Goal: Transaction & Acquisition: Book appointment/travel/reservation

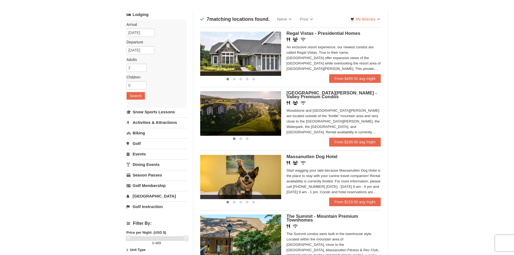
scroll to position [81, 0]
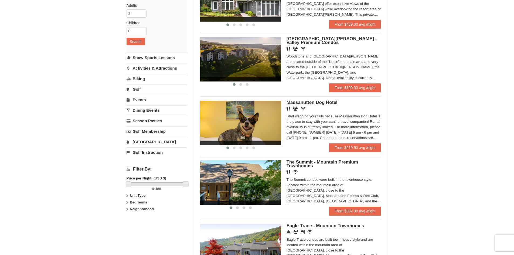
click at [313, 128] on div "Start wagging your tails because Massanutten Dog Hotel is the place to stay wit…" at bounding box center [333, 127] width 94 height 27
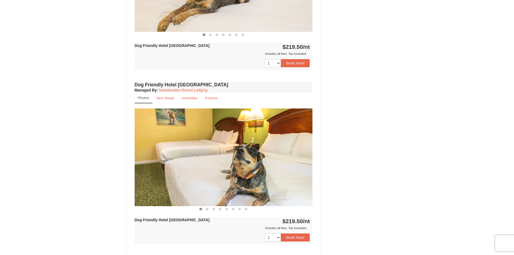
scroll to position [297, 0]
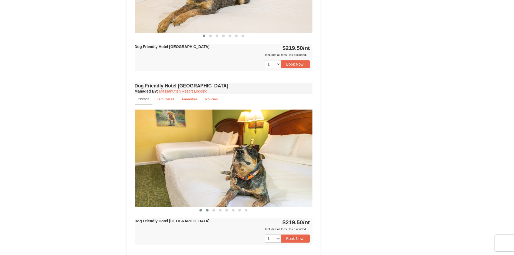
click at [207, 209] on span at bounding box center [207, 210] width 3 height 3
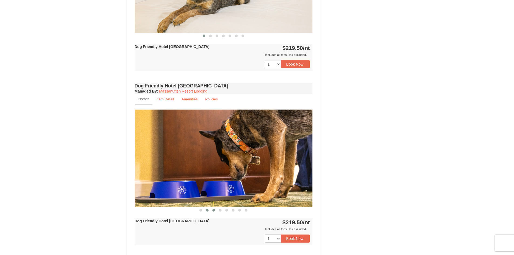
click at [214, 211] on span at bounding box center [213, 210] width 3 height 3
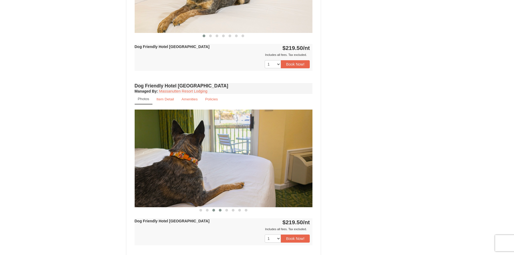
click at [223, 210] on button at bounding box center [220, 209] width 6 height 5
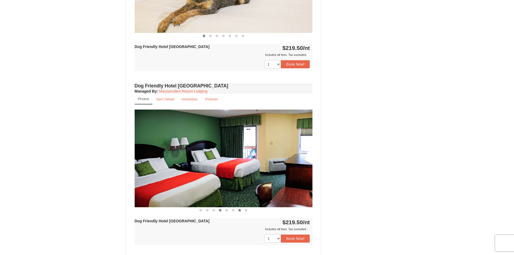
click at [239, 211] on button at bounding box center [239, 209] width 6 height 5
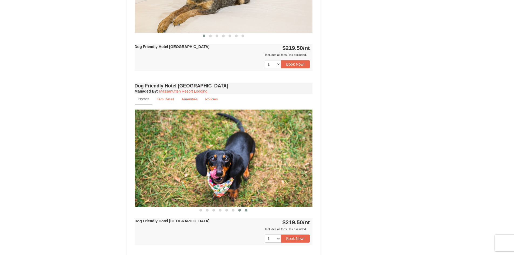
click at [246, 211] on span at bounding box center [246, 210] width 3 height 3
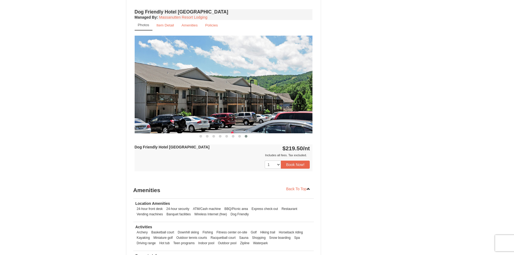
scroll to position [378, 0]
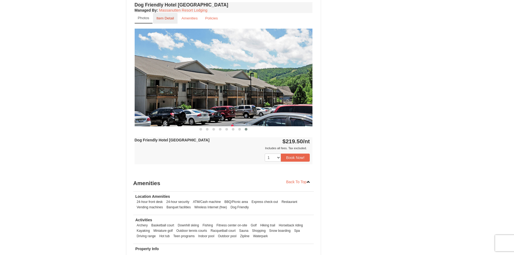
click at [167, 15] on link "Item Detail" at bounding box center [165, 18] width 25 height 11
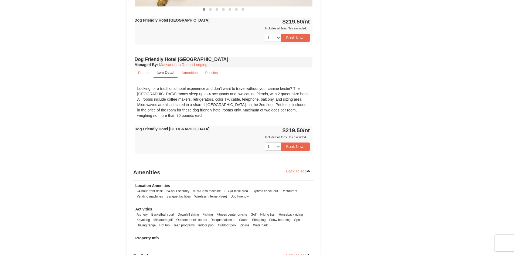
scroll to position [324, 0]
click at [187, 70] on link "Amenities" at bounding box center [189, 72] width 23 height 11
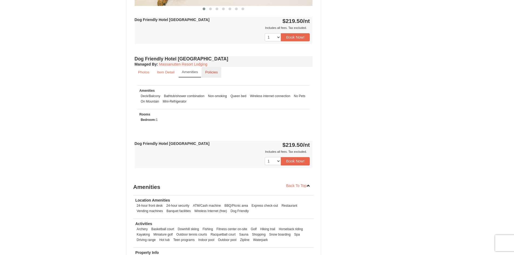
click at [205, 73] on link "Policies" at bounding box center [211, 72] width 20 height 11
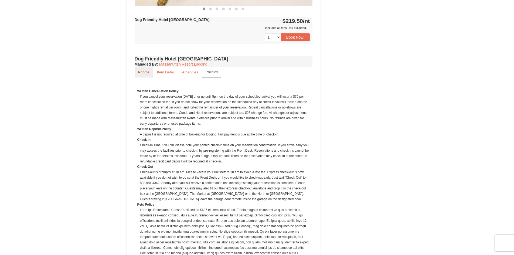
click at [142, 70] on link "Photos" at bounding box center [144, 72] width 18 height 11
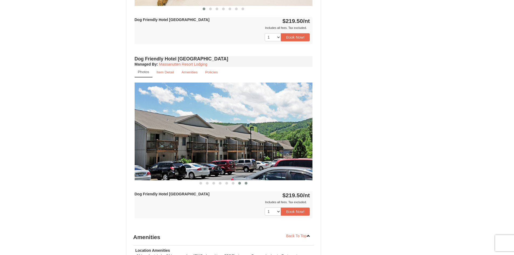
click at [241, 184] on span at bounding box center [239, 183] width 3 height 3
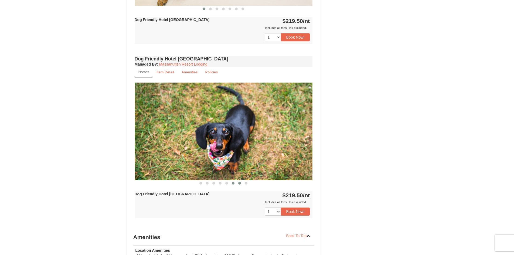
click at [232, 184] on span at bounding box center [233, 183] width 3 height 3
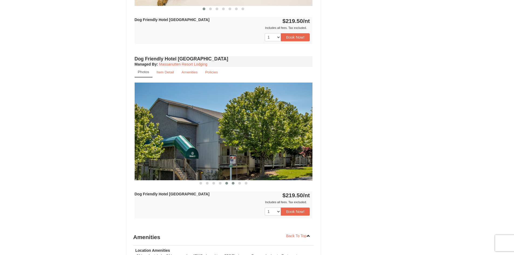
click at [225, 182] on button at bounding box center [226, 182] width 6 height 5
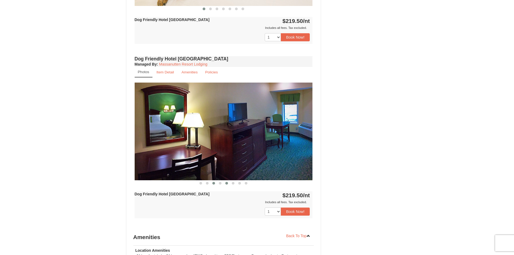
click at [216, 181] on button at bounding box center [213, 182] width 6 height 5
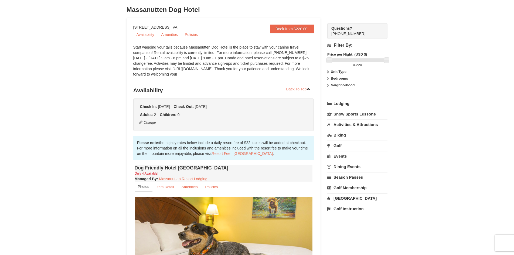
scroll to position [0, 0]
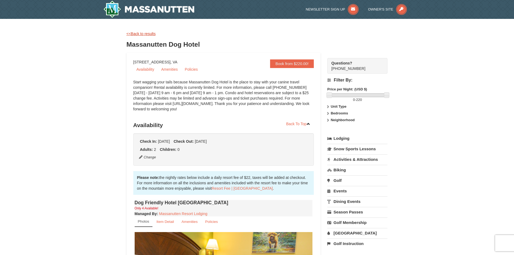
click at [142, 34] on link "<<Back to results" at bounding box center [140, 34] width 29 height 4
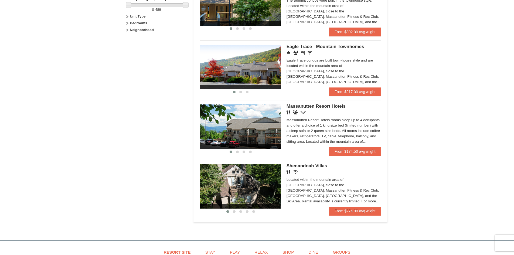
scroll to position [270, 0]
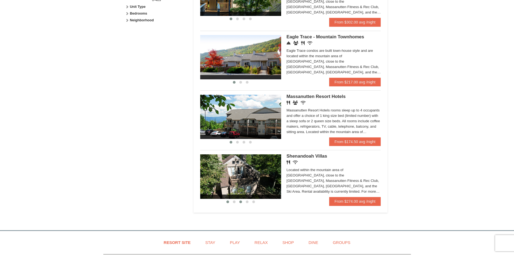
click at [238, 203] on button at bounding box center [240, 201] width 6 height 5
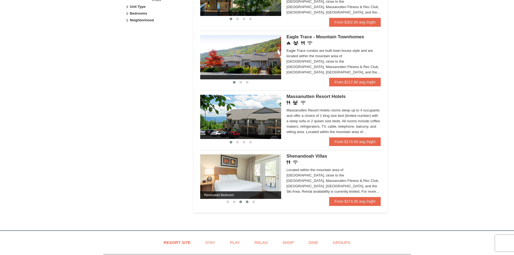
click at [246, 204] on button at bounding box center [247, 201] width 6 height 5
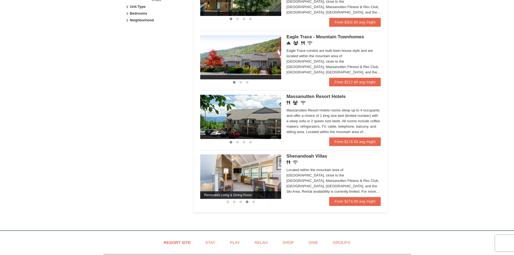
click at [252, 171] on img at bounding box center [240, 176] width 81 height 44
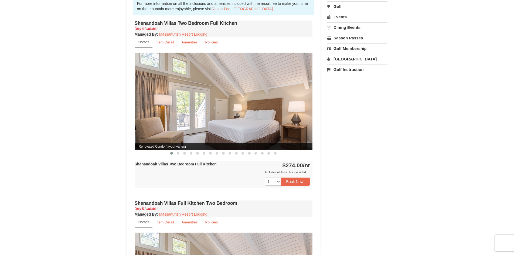
scroll to position [162, 0]
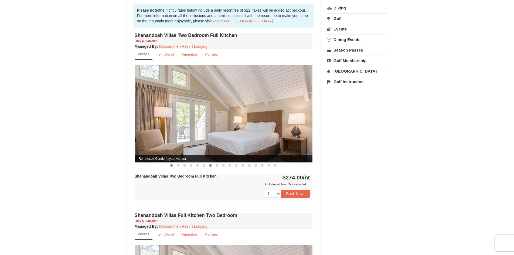
click at [208, 163] on button at bounding box center [210, 165] width 6 height 5
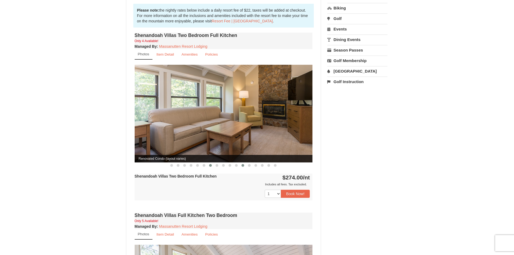
click at [242, 163] on button at bounding box center [242, 165] width 6 height 5
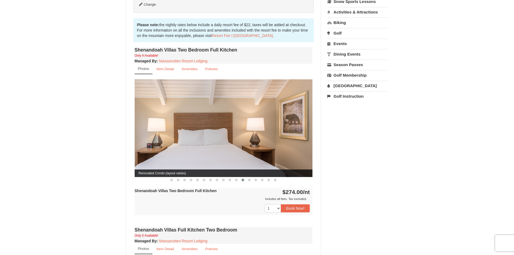
scroll to position [135, 0]
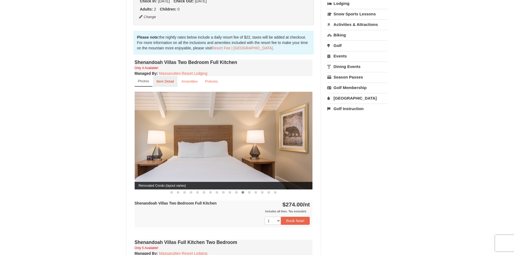
click at [163, 76] on link "Item Detail" at bounding box center [165, 81] width 25 height 11
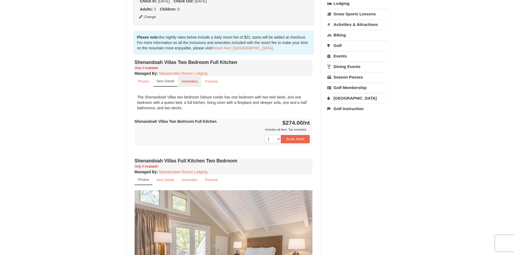
click at [181, 77] on link "Amenities" at bounding box center [189, 81] width 23 height 11
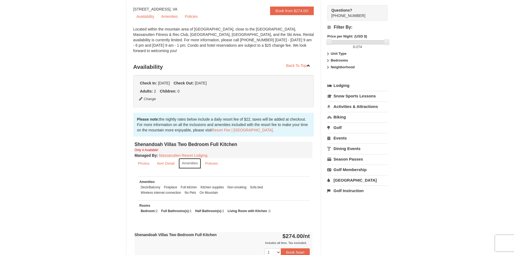
scroll to position [27, 0]
